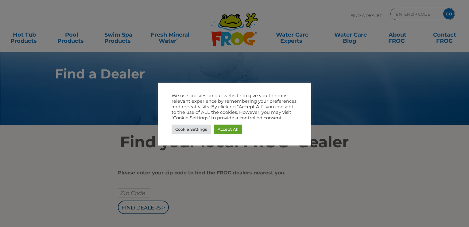
click at [5, 8] on div at bounding box center [234, 113] width 469 height 227
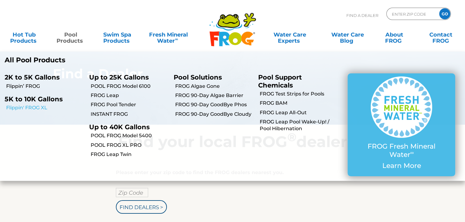
click at [26, 107] on link "Flippin' FROG XL" at bounding box center [45, 107] width 78 height 7
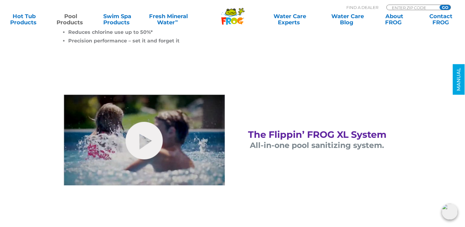
scroll to position [246, 0]
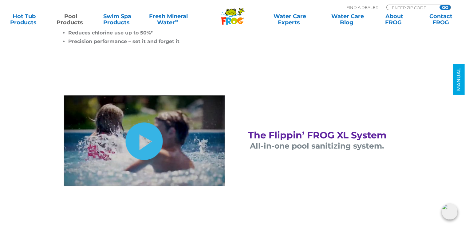
click at [149, 142] on link "hide-me" at bounding box center [144, 140] width 37 height 37
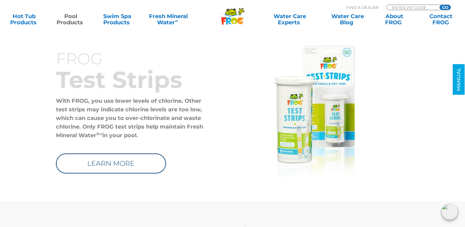
scroll to position [1916, 0]
